Goal: Information Seeking & Learning: Check status

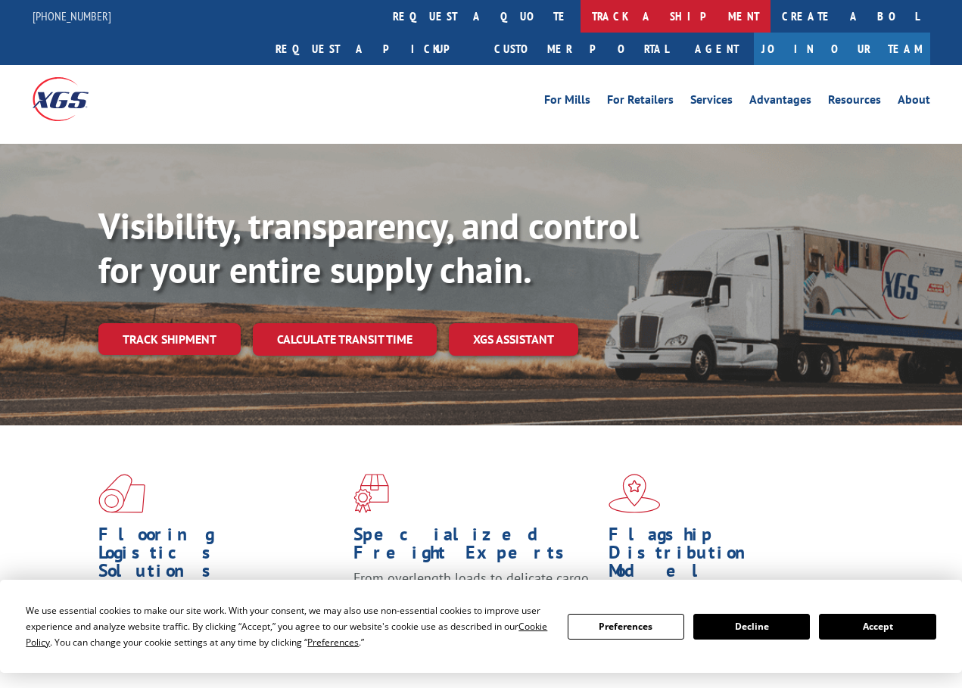
click at [580, 20] on link "track a shipment" at bounding box center [675, 16] width 190 height 33
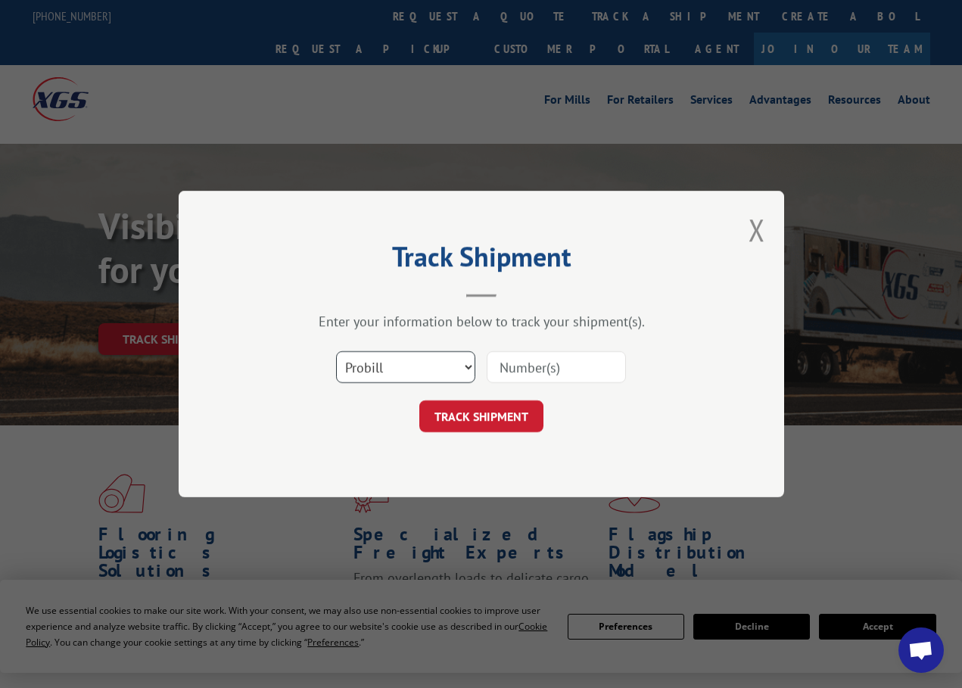
click at [394, 362] on select "Select category... Probill BOL PO" at bounding box center [405, 367] width 139 height 32
select select "bol"
click at [336, 351] on select "Select category... Probill BOL PO" at bounding box center [405, 367] width 139 height 32
click at [512, 366] on input at bounding box center [556, 367] width 139 height 32
type input "5573594"
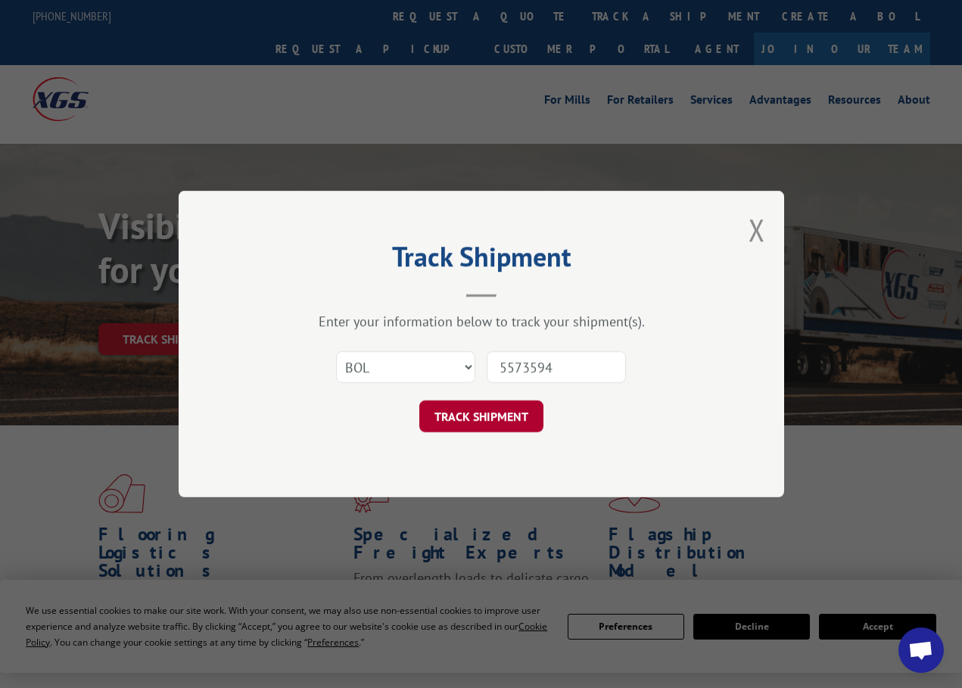
click at [490, 409] on button "TRACK SHIPMENT" at bounding box center [481, 416] width 124 height 32
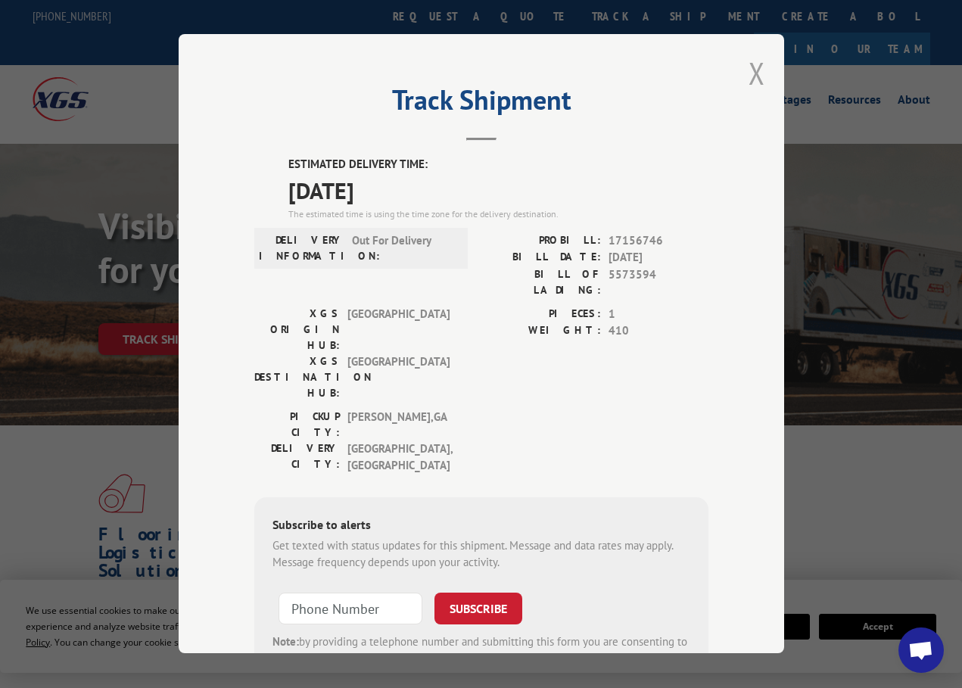
click at [749, 76] on button "Close modal" at bounding box center [756, 73] width 17 height 40
